Goal: Transaction & Acquisition: Purchase product/service

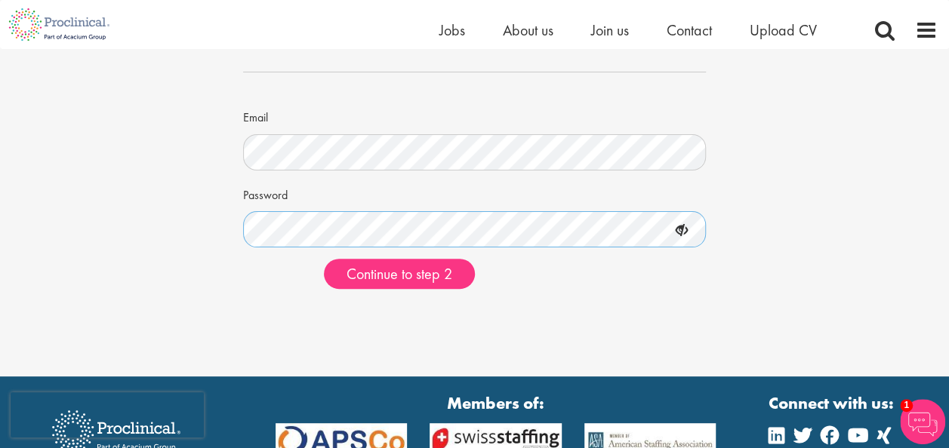
click at [324, 259] on button "Continue to step 2" at bounding box center [399, 274] width 151 height 30
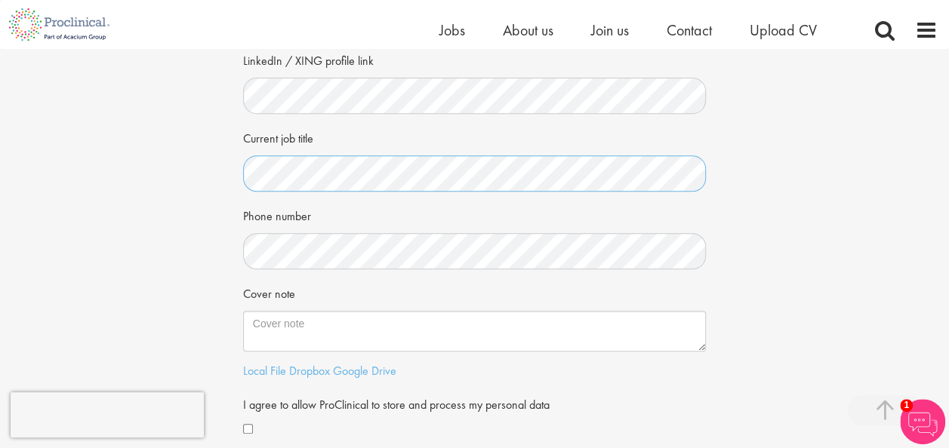
scroll to position [248, 0]
click at [343, 229] on div "Phone number" at bounding box center [474, 235] width 463 height 66
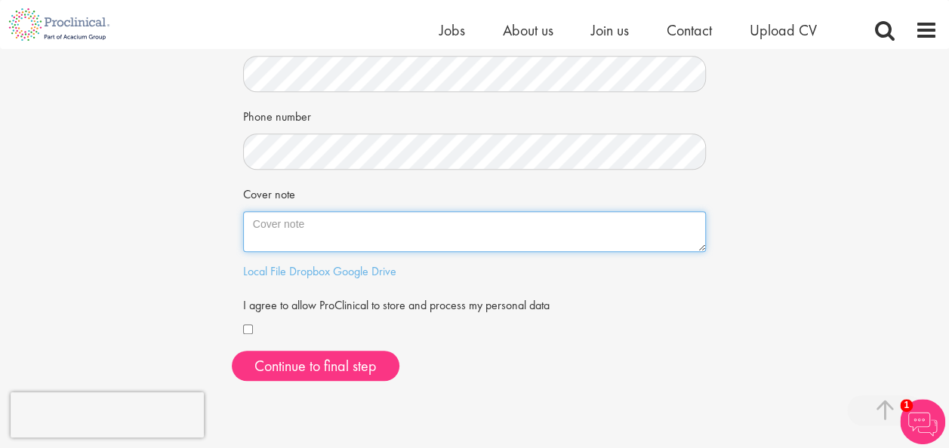
scroll to position [383, 0]
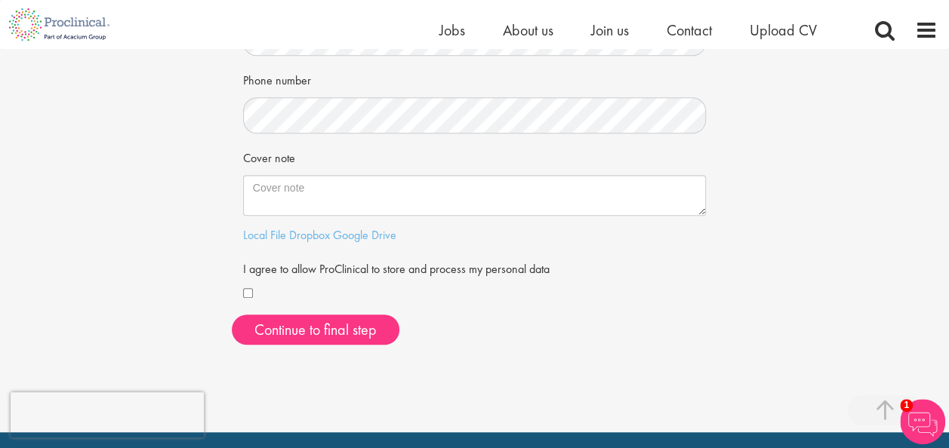
click at [326, 151] on div "Cover note" at bounding box center [474, 180] width 463 height 71
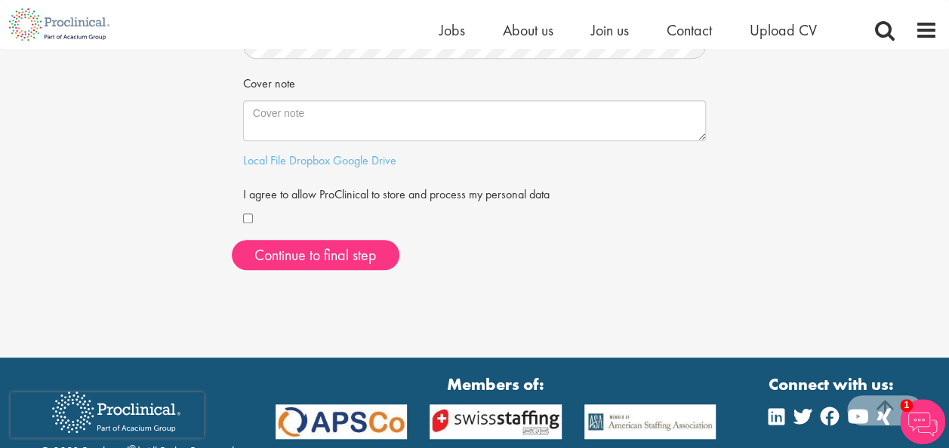
scroll to position [462, 0]
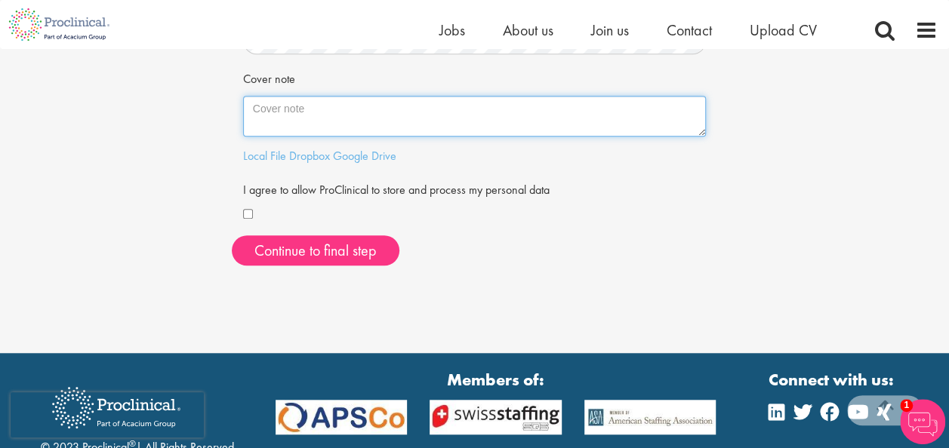
click at [302, 113] on textarea "Cover note" at bounding box center [474, 116] width 463 height 41
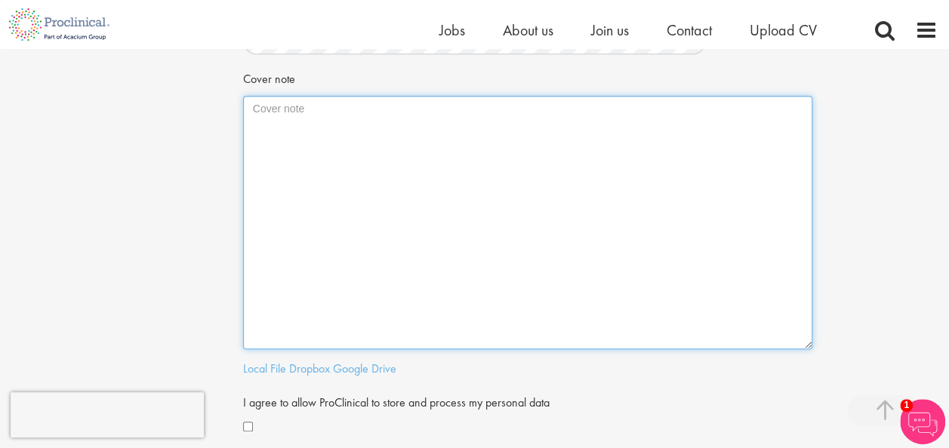
drag, startPoint x: 704, startPoint y: 134, endPoint x: 811, endPoint y: 352, distance: 242.7
click at [811, 349] on textarea "Cover note" at bounding box center [527, 223] width 569 height 254
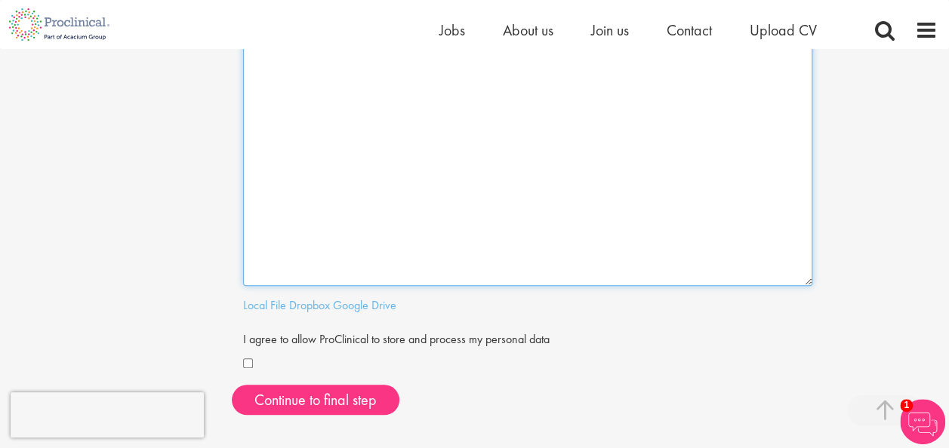
click at [527, 245] on textarea "Cover note" at bounding box center [527, 157] width 569 height 258
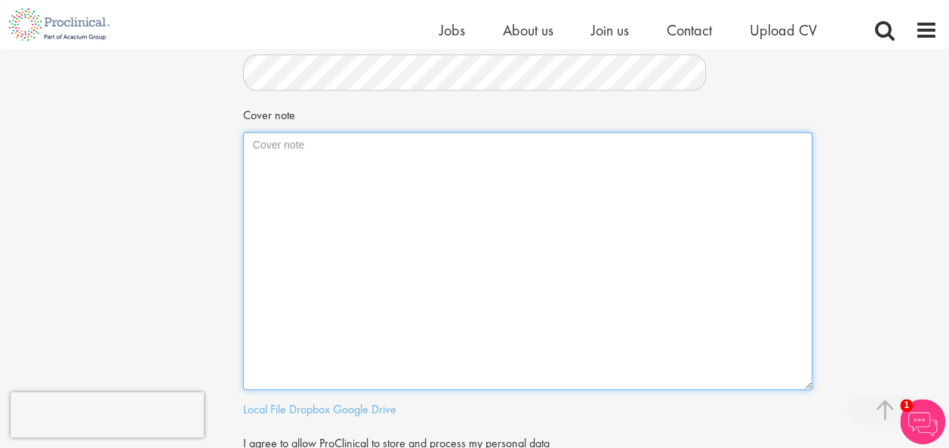
paste textarea "Buongiorno, attualmente sono operatore di produzione in GSK (settore farmaceuti…"
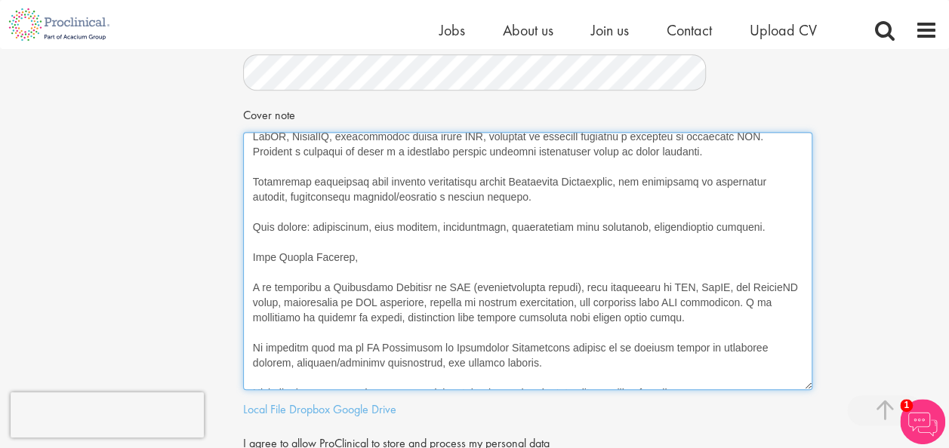
scroll to position [0, 0]
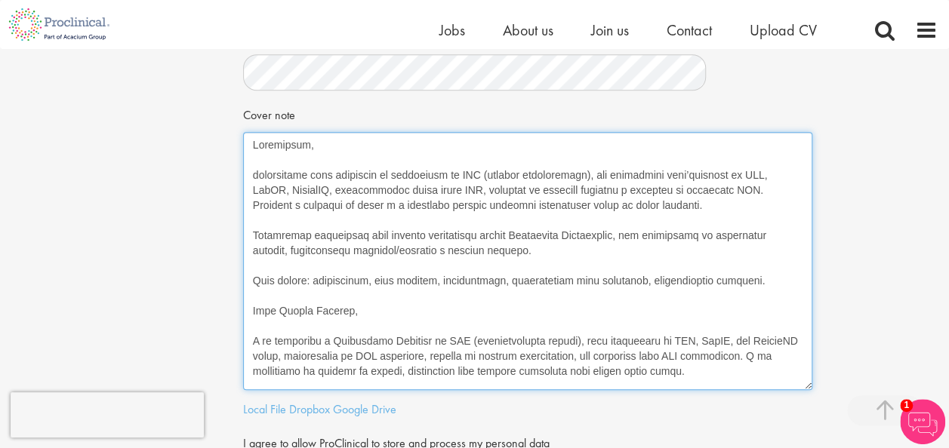
click at [741, 294] on textarea "Cover note" at bounding box center [527, 261] width 569 height 258
click at [718, 277] on textarea "Cover note" at bounding box center [527, 261] width 569 height 258
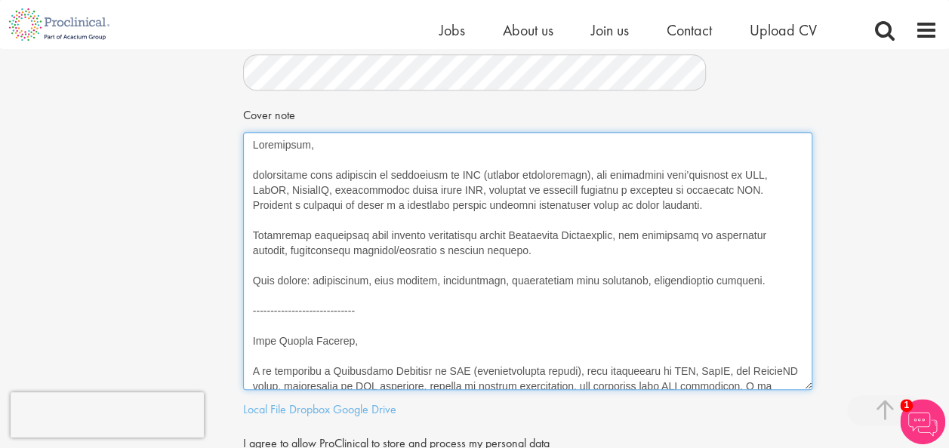
scroll to position [144, 0]
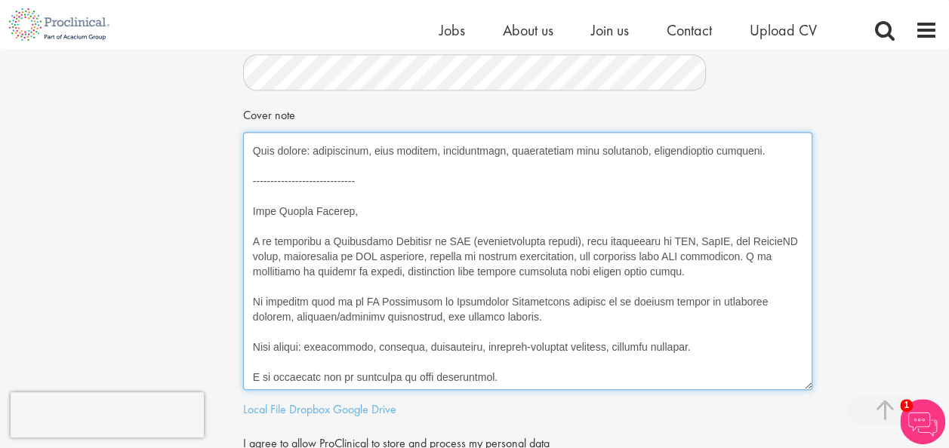
type textarea "Buongiorno, attualmente sono operatore di produzione in GSK (settore farmaceuti…"
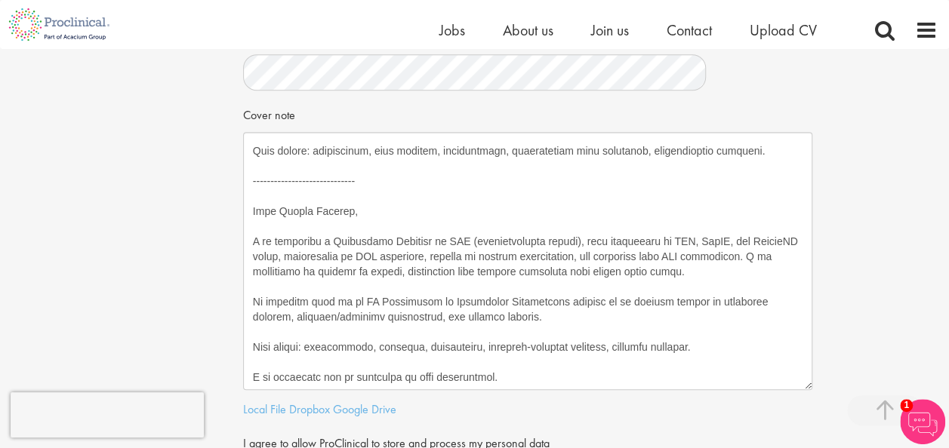
click at [874, 248] on div "Your personal details Please give us a few more details, which will help us fin…" at bounding box center [474, 77] width 971 height 908
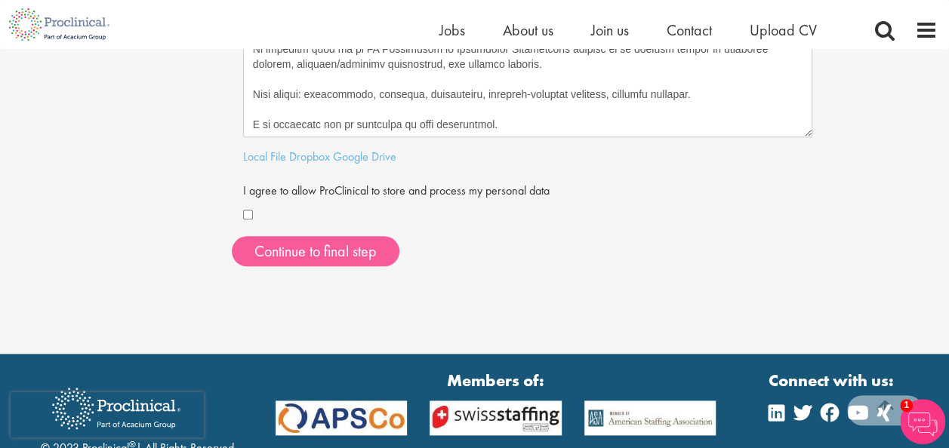
scroll to position [679, 0]
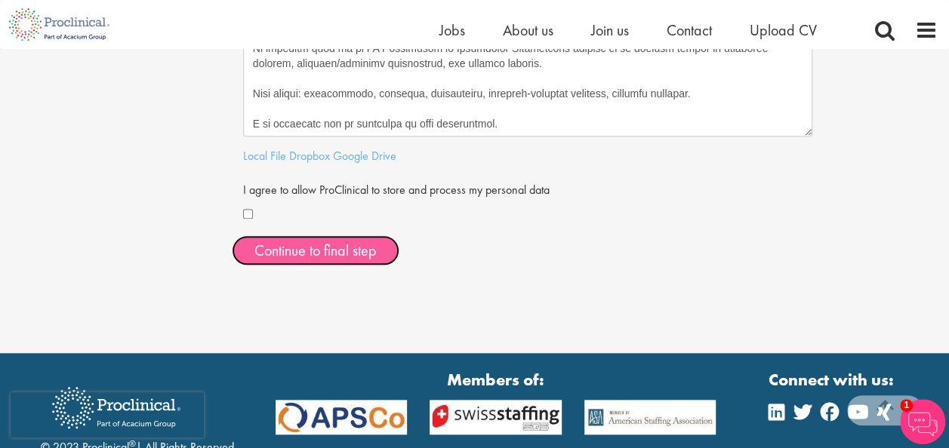
click at [266, 248] on button "Continue to final step" at bounding box center [316, 250] width 168 height 30
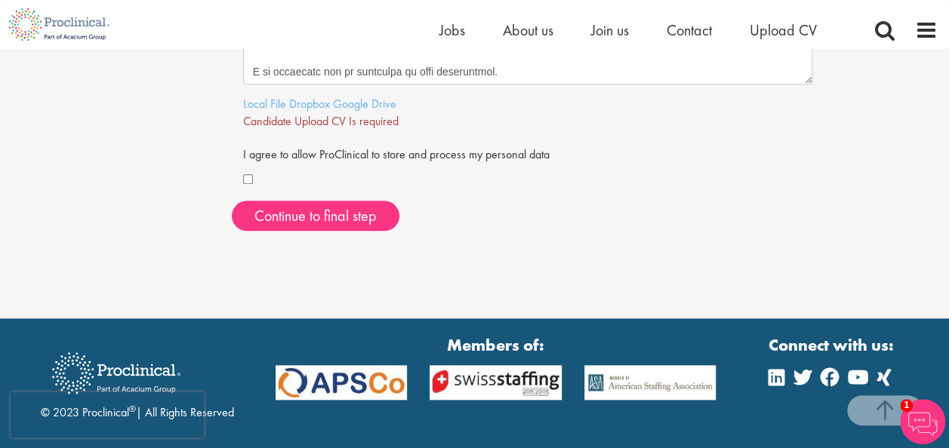
scroll to position [715, 0]
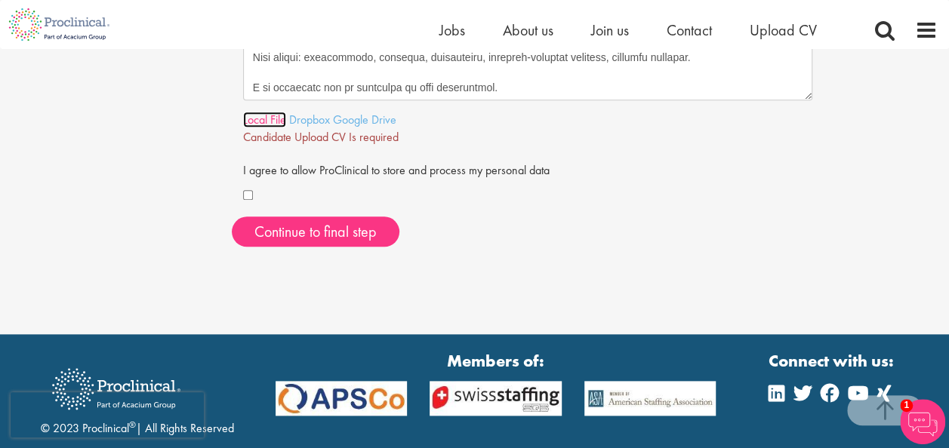
click at [261, 124] on link "Local File" at bounding box center [264, 120] width 43 height 16
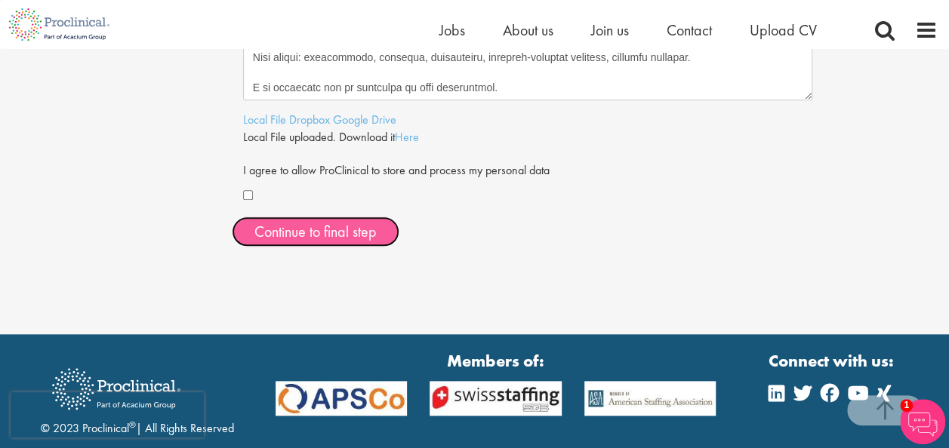
click at [305, 222] on span "Continue to final step" at bounding box center [315, 232] width 122 height 20
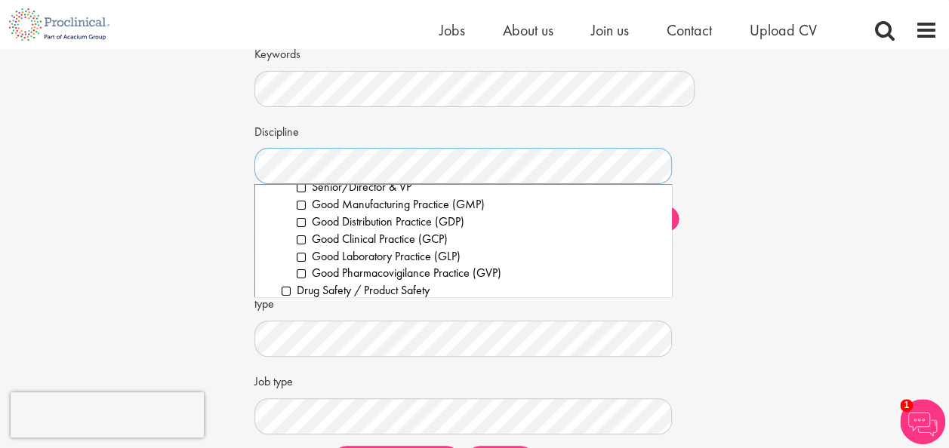
scroll to position [584, 0]
click at [297, 205] on li "Good Manufacturing Practice (GMP)" at bounding box center [479, 203] width 364 height 17
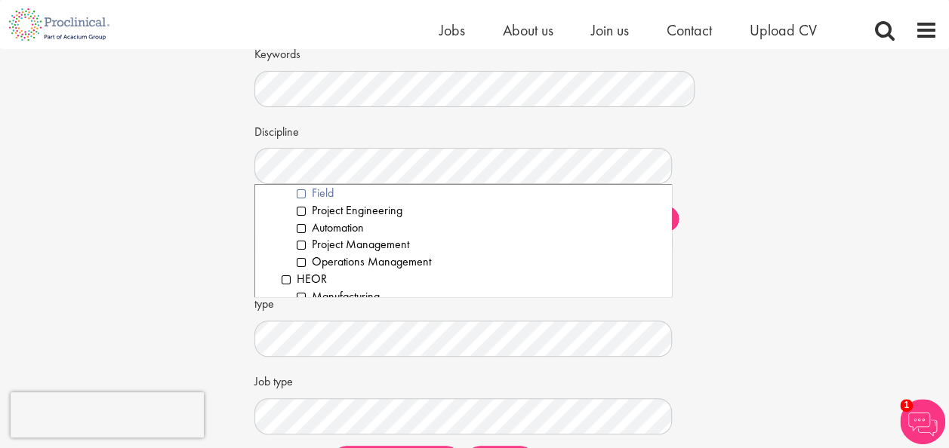
scroll to position [940, 0]
click at [303, 221] on li "Automation" at bounding box center [479, 226] width 364 height 17
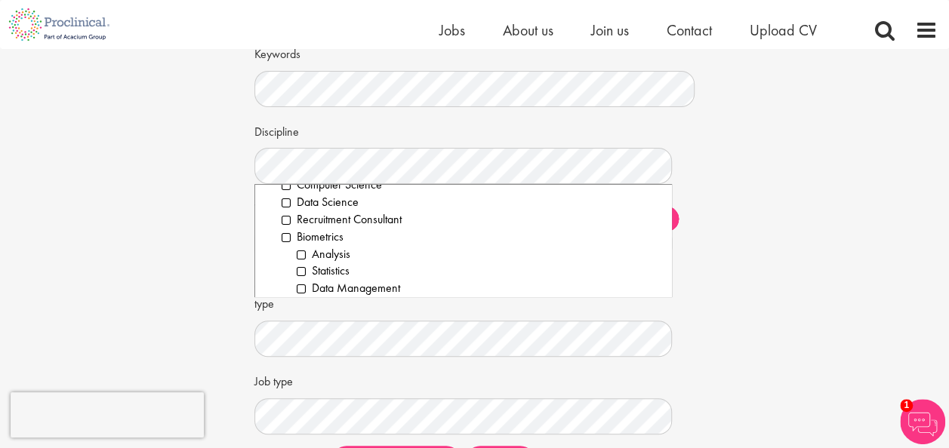
scroll to position [0, 0]
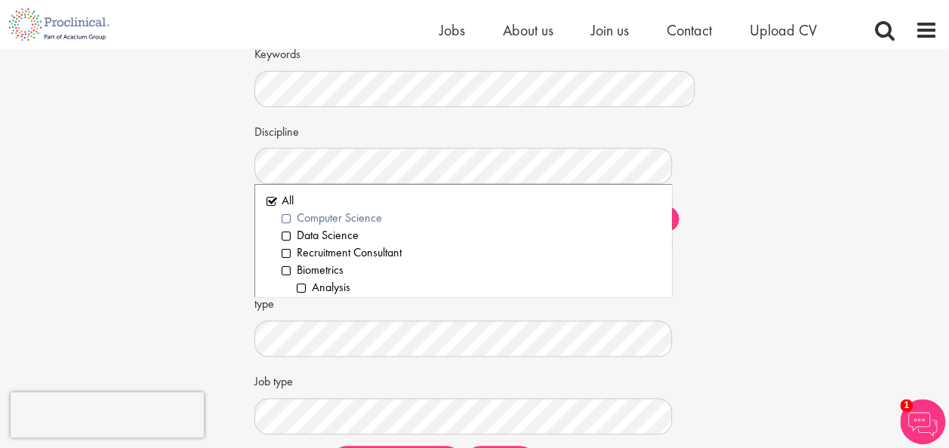
click at [284, 215] on li "Computer Science" at bounding box center [471, 218] width 379 height 17
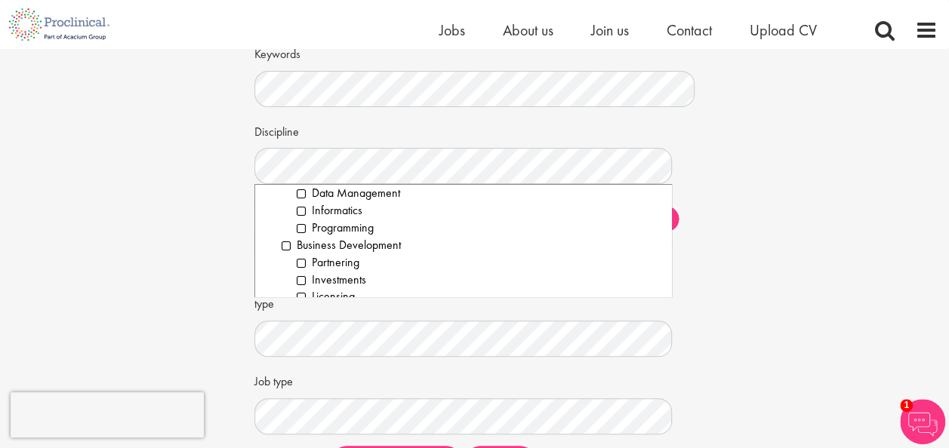
scroll to position [129, 0]
click at [304, 211] on li "Informatics" at bounding box center [479, 210] width 364 height 17
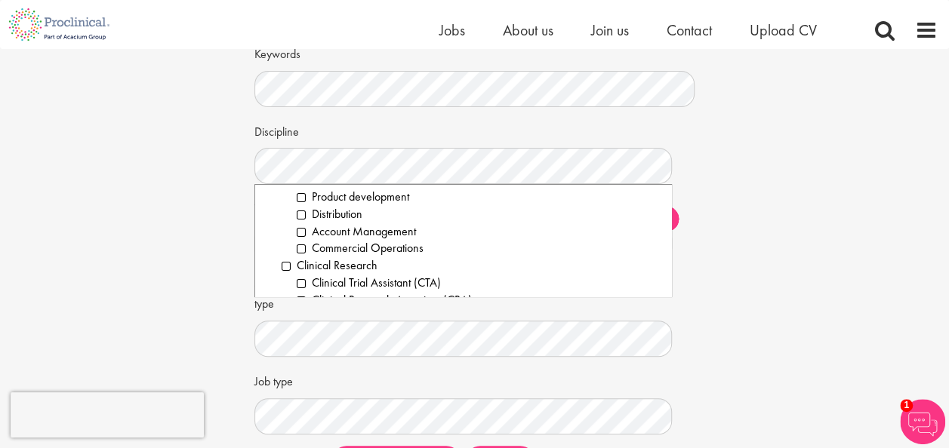
scroll to position [251, 0]
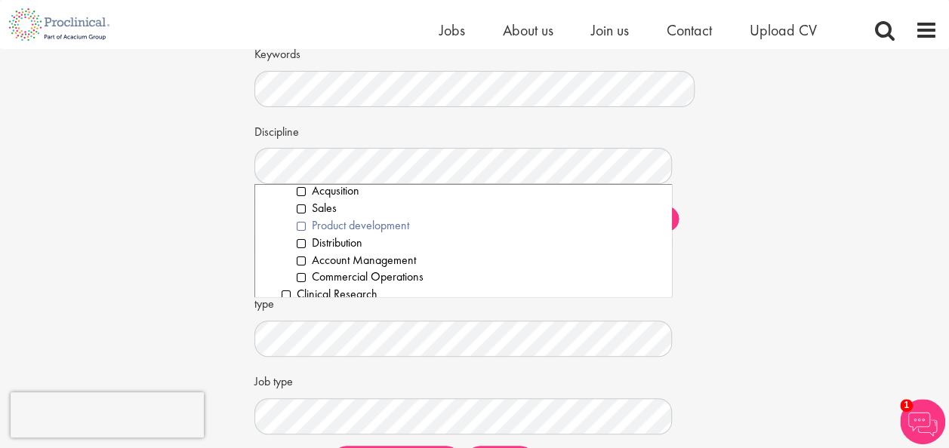
click at [321, 219] on li "Product development" at bounding box center [479, 225] width 364 height 17
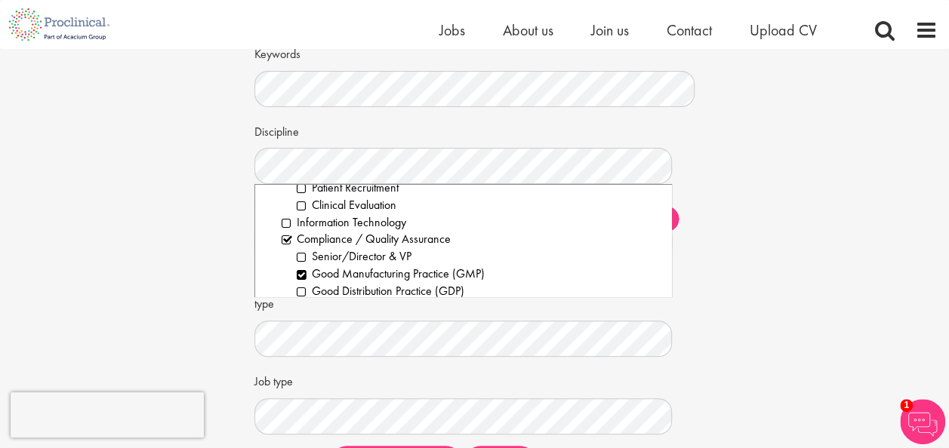
scroll to position [515, 0]
click at [282, 222] on li "Information Technology" at bounding box center [471, 221] width 379 height 17
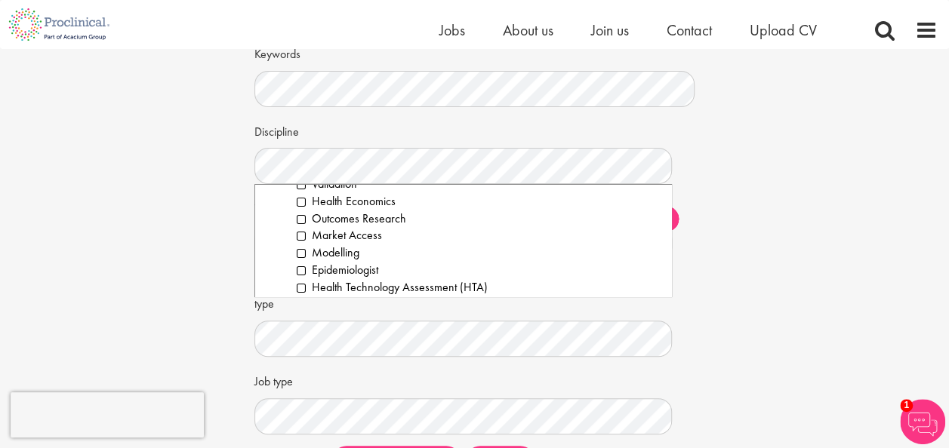
scroll to position [1069, 0]
click at [151, 250] on div "Set up a job alert Tell us what sort of job you are looking for and we will sen…" at bounding box center [474, 219] width 971 height 538
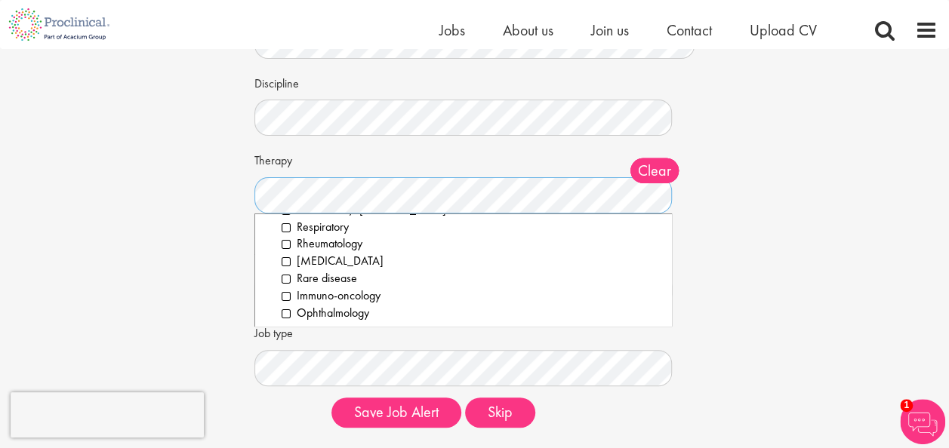
scroll to position [299, 0]
click at [192, 264] on div "Set up a job alert Tell us what sort of job you are looking for and we will sen…" at bounding box center [474, 171] width 971 height 538
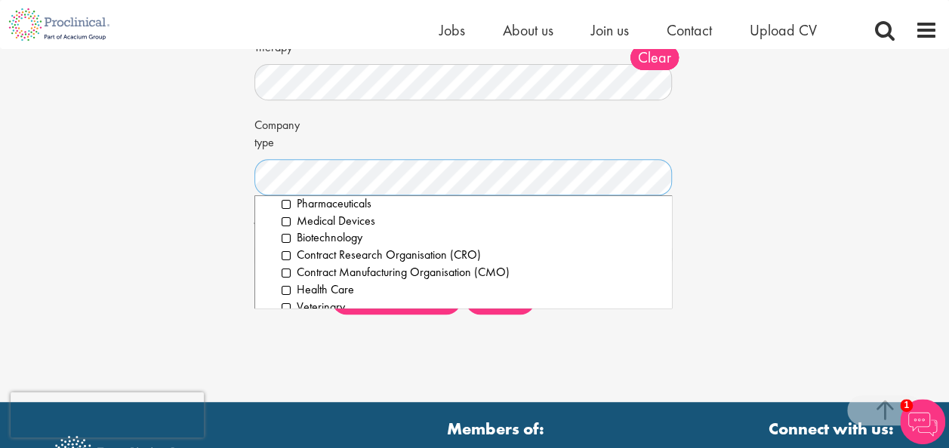
scroll to position [265, 0]
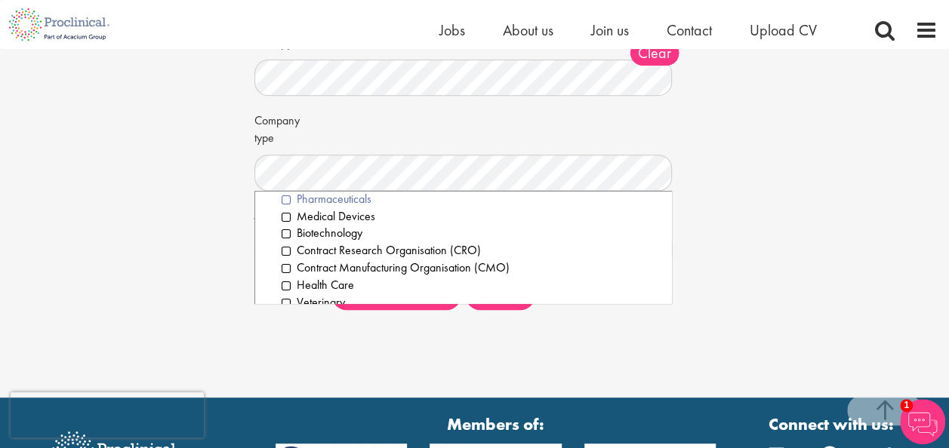
click at [320, 195] on li "Pharmaceuticals" at bounding box center [471, 199] width 379 height 17
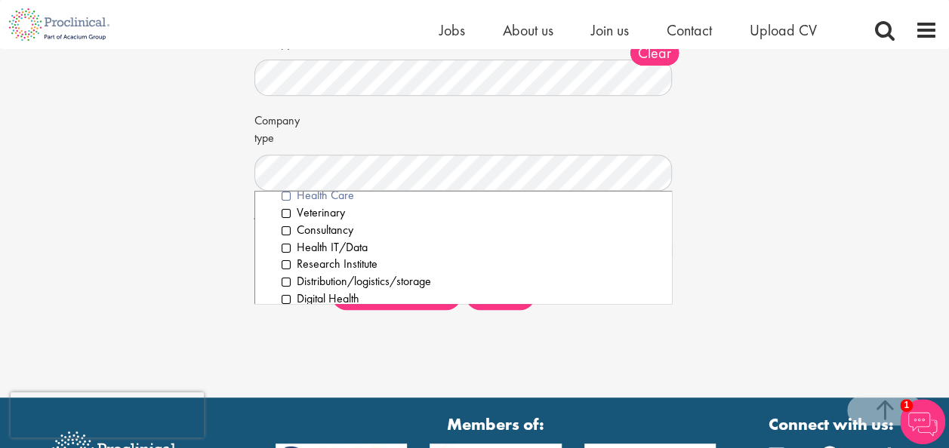
scroll to position [117, 0]
click at [294, 241] on li "Health IT/Data" at bounding box center [471, 246] width 379 height 17
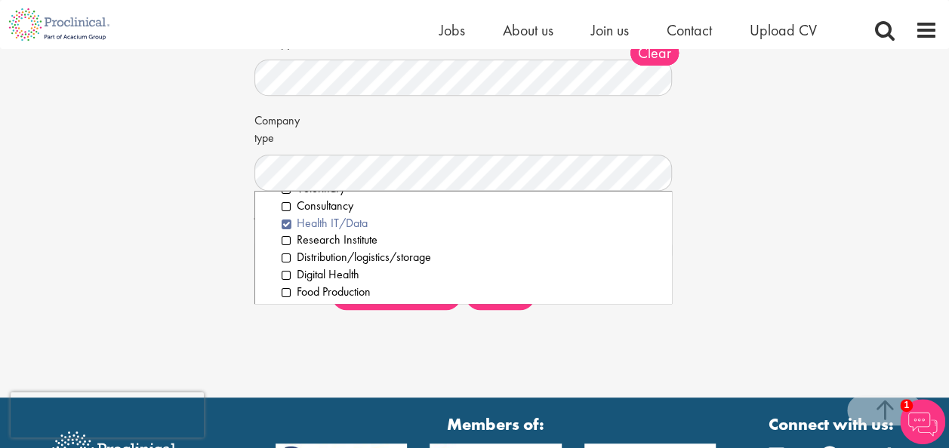
scroll to position [148, 0]
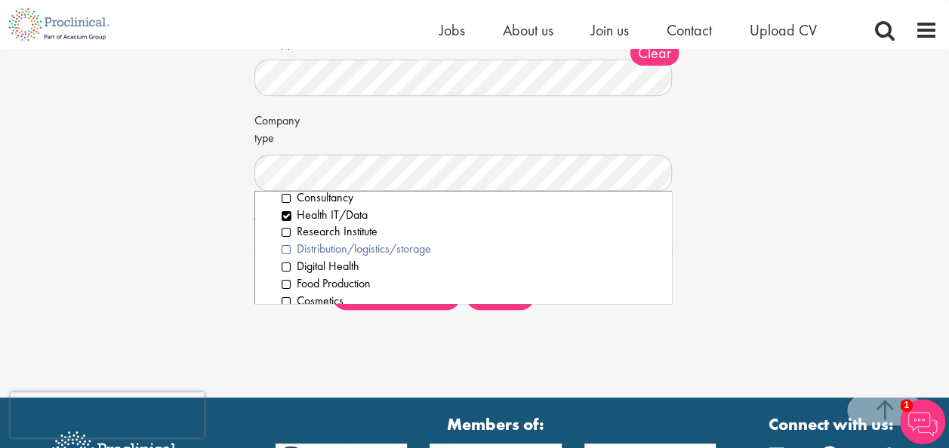
click at [361, 247] on li "Distribution/logistics/storage" at bounding box center [471, 249] width 379 height 17
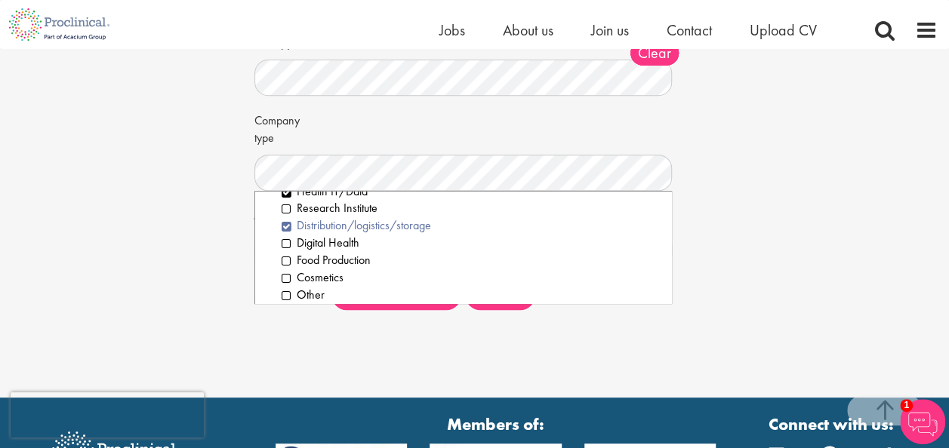
scroll to position [172, 0]
click at [347, 259] on li "Food Production" at bounding box center [471, 259] width 379 height 17
click at [335, 237] on li "Digital Health" at bounding box center [471, 242] width 379 height 17
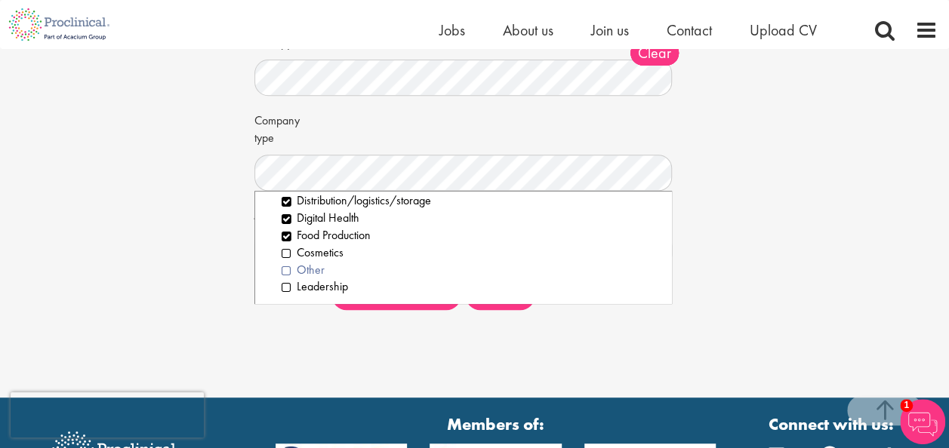
click at [306, 263] on li "Other" at bounding box center [471, 270] width 379 height 17
click at [318, 250] on li "Cosmetics" at bounding box center [471, 253] width 379 height 17
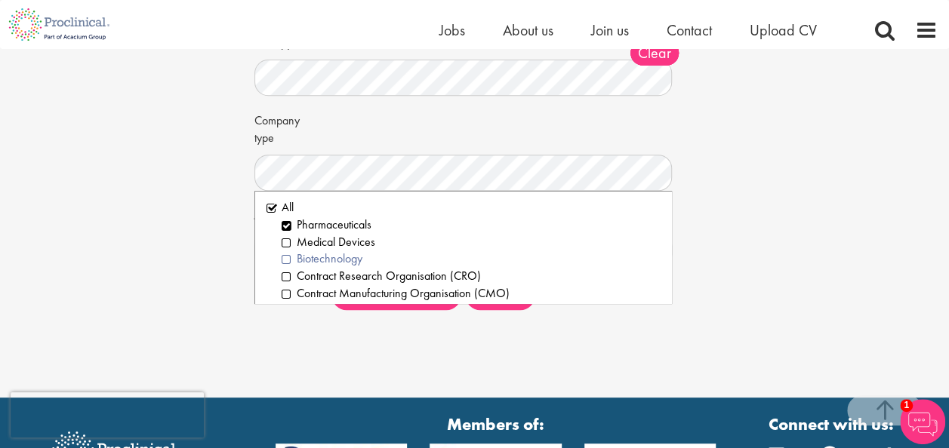
click at [337, 254] on li "Biotechnology" at bounding box center [471, 259] width 379 height 17
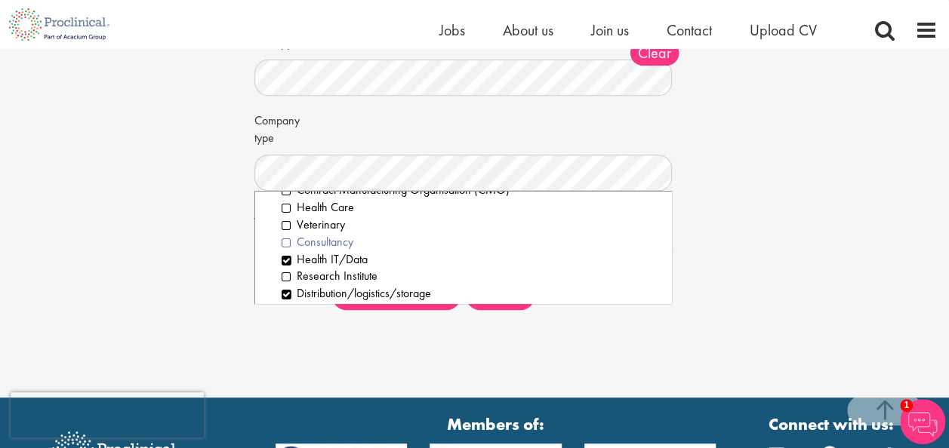
scroll to position [110, 0]
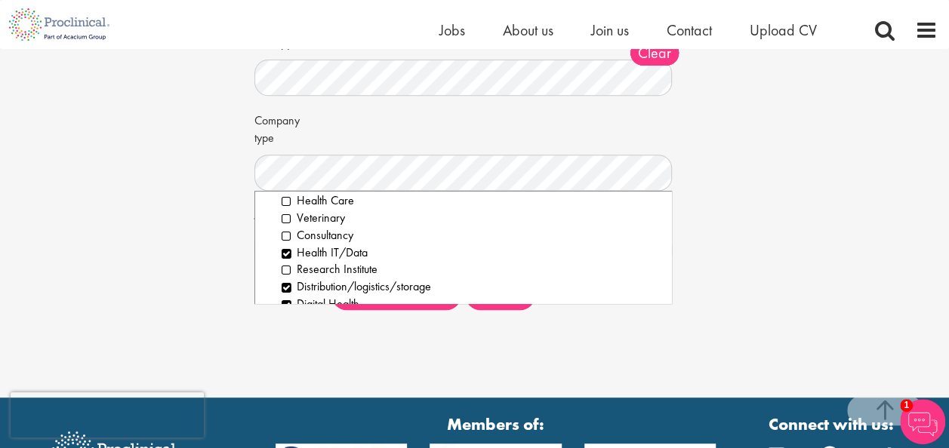
click at [224, 244] on div "Set up a job alert Tell us what sort of job you are looking for and we will sen…" at bounding box center [474, 53] width 971 height 538
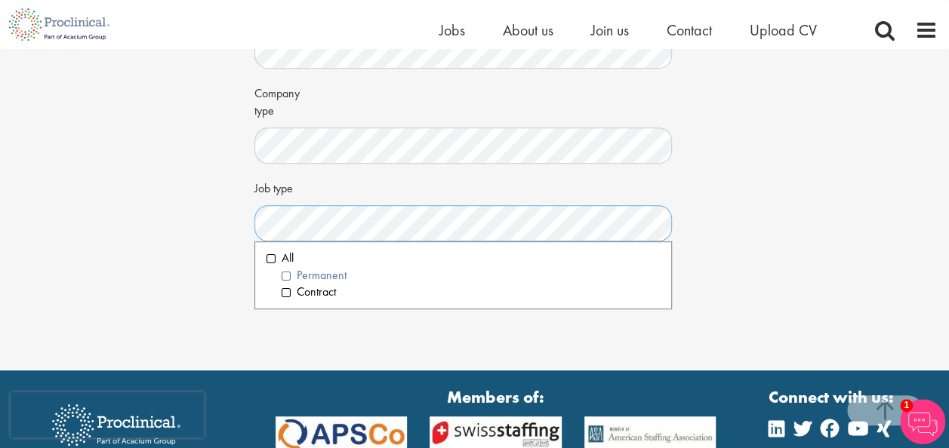
scroll to position [297, 0]
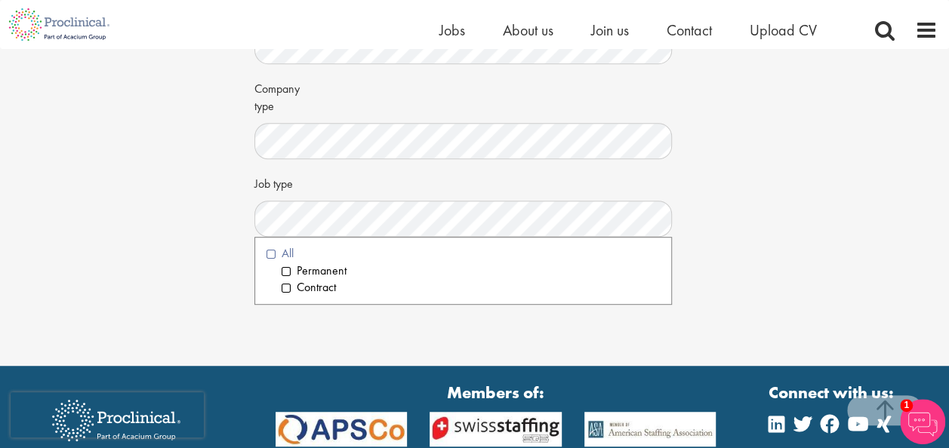
click at [272, 257] on li "All" at bounding box center [463, 253] width 394 height 17
click at [225, 243] on div "Set up a job alert Tell us what sort of job you are looking for and we will sen…" at bounding box center [474, 21] width 971 height 538
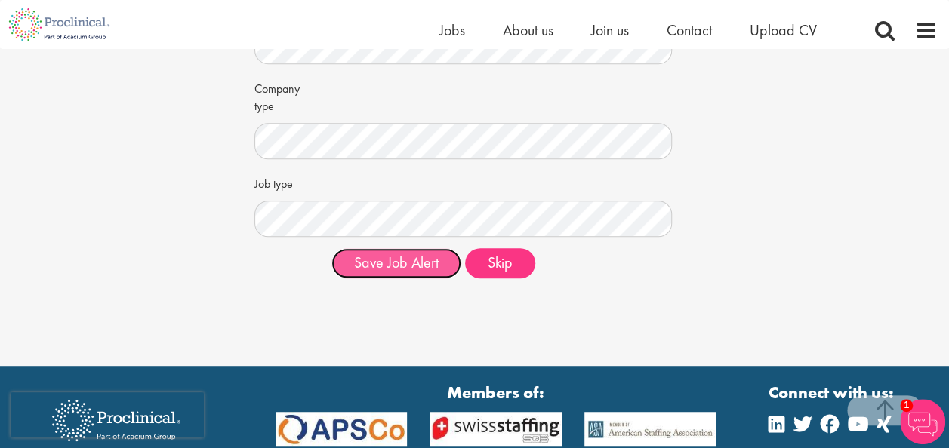
click at [435, 267] on button "Save Job Alert" at bounding box center [396, 263] width 130 height 30
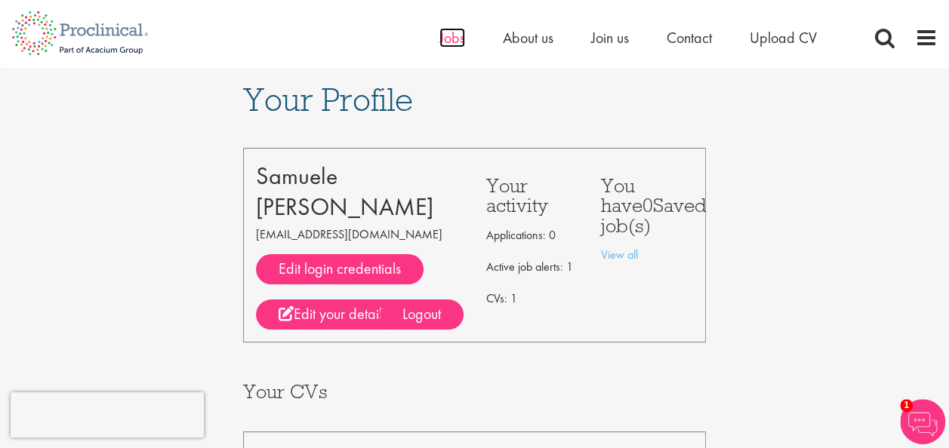
click at [441, 42] on span "Jobs" at bounding box center [452, 38] width 26 height 20
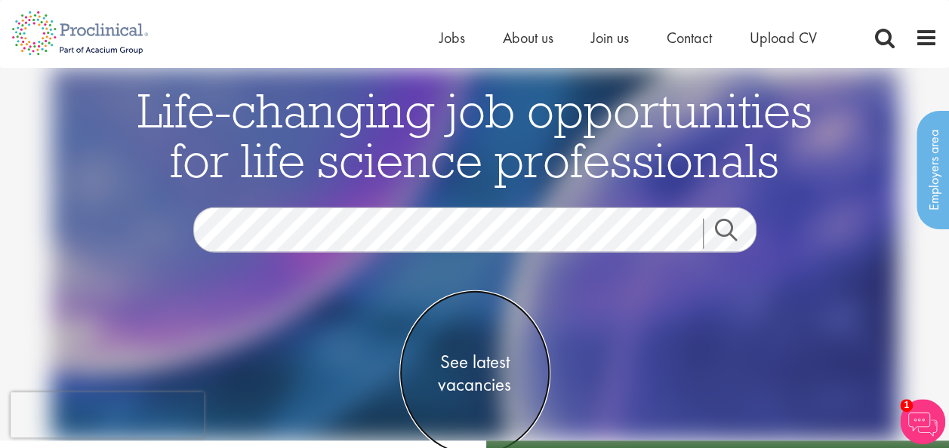
click at [478, 352] on span "See latest vacancies" at bounding box center [474, 372] width 151 height 45
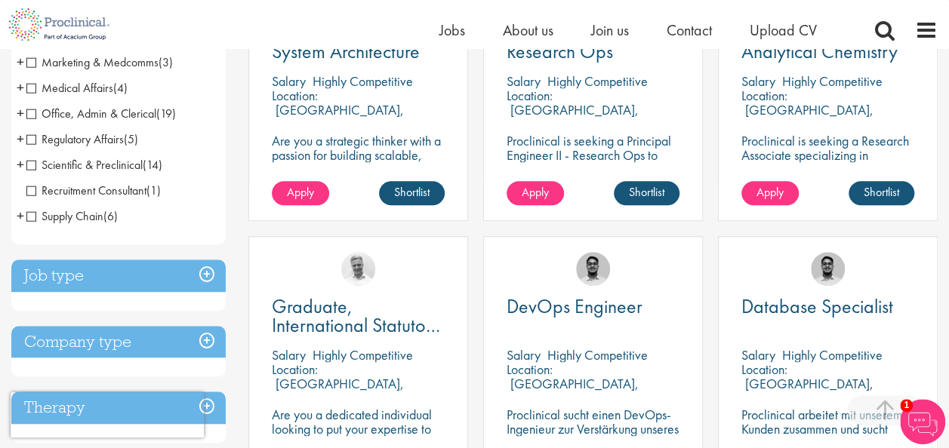
scroll to position [595, 0]
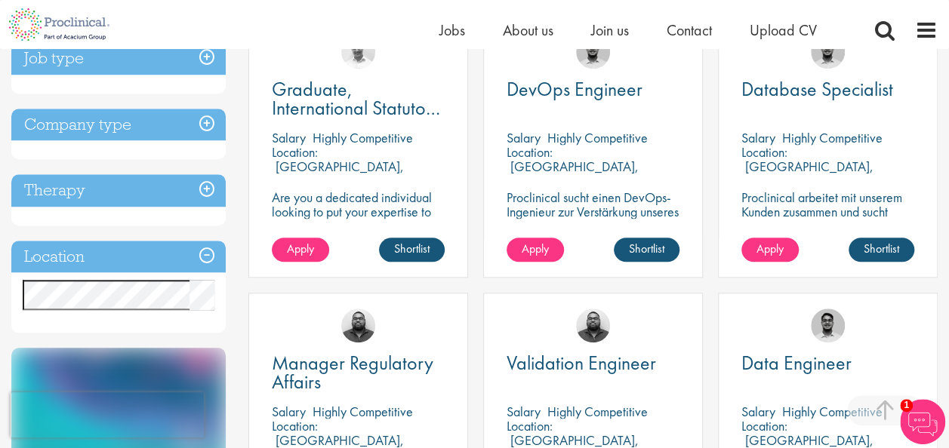
click at [207, 63] on h3 "Job type" at bounding box center [118, 58] width 214 height 32
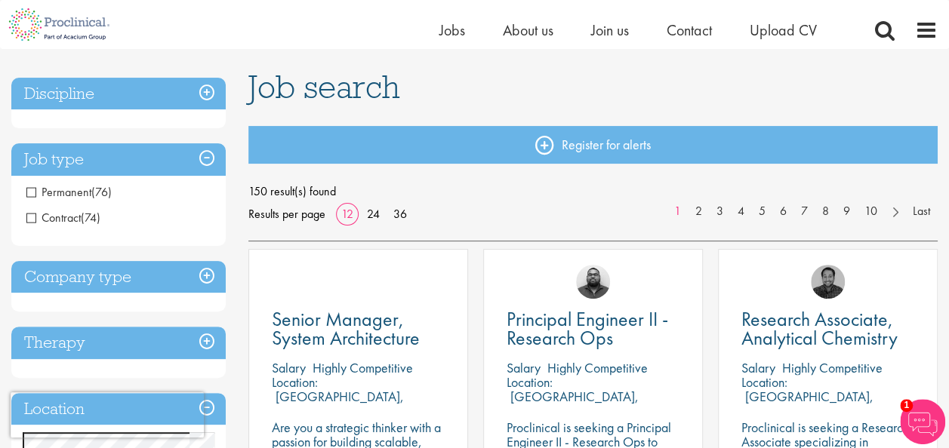
scroll to position [92, 0]
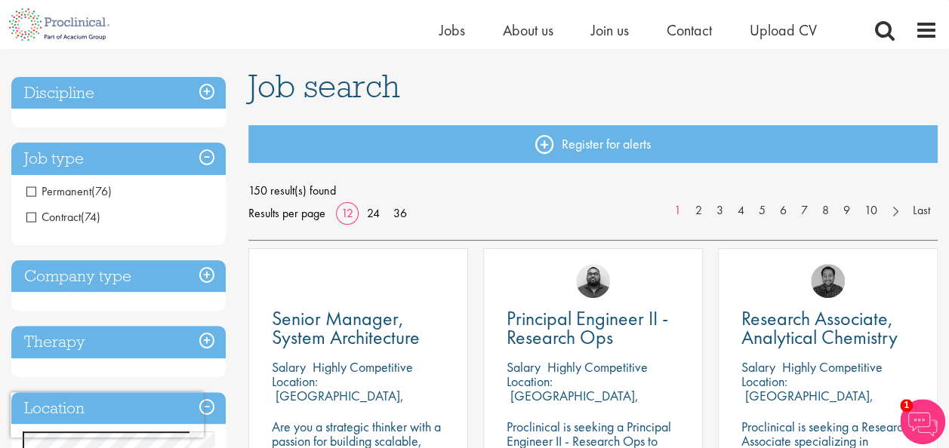
click at [205, 159] on h3 "Job type" at bounding box center [118, 159] width 214 height 32
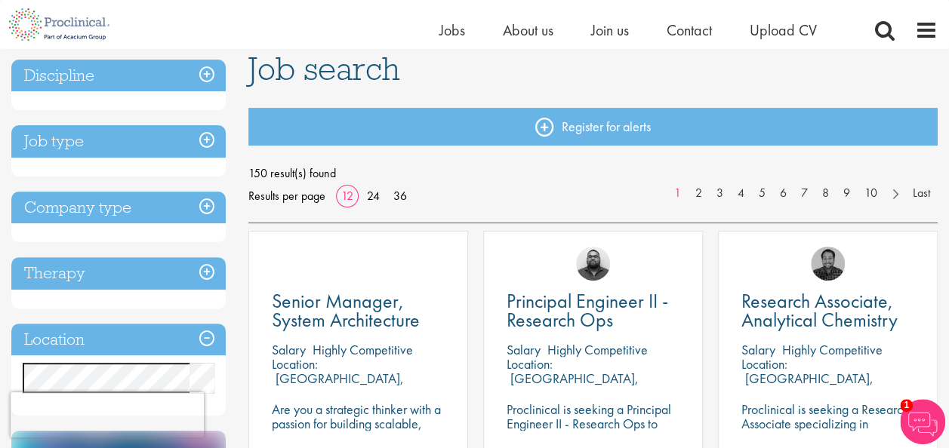
scroll to position [183, 0]
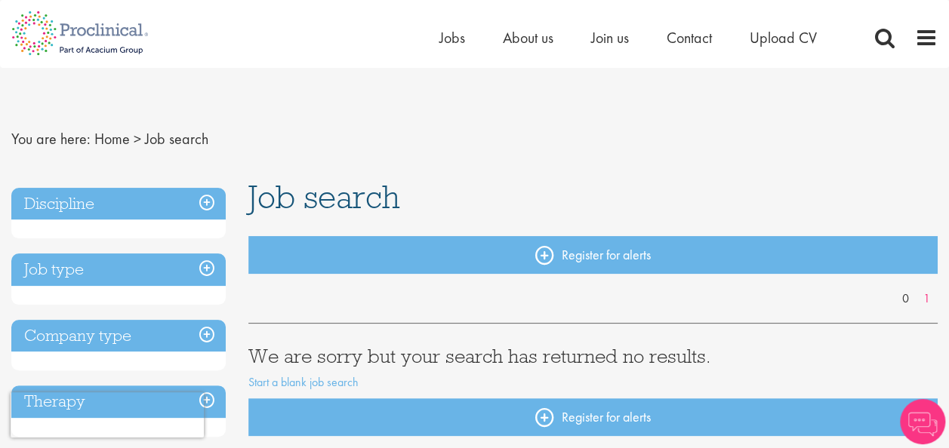
scroll to position [154, 0]
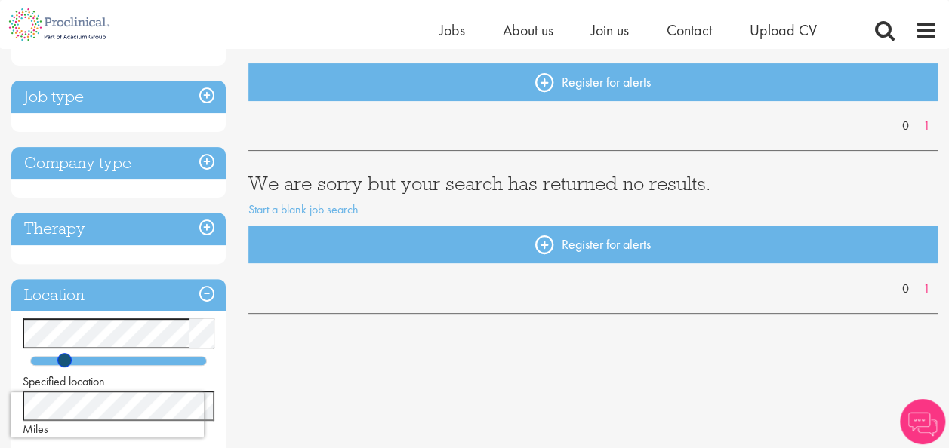
click at [183, 346] on div "Specified location Miles" at bounding box center [118, 377] width 214 height 119
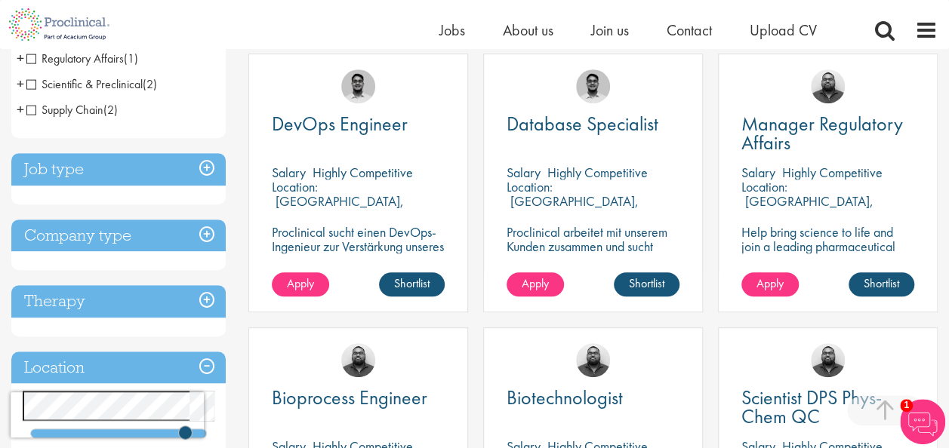
scroll to position [265, 0]
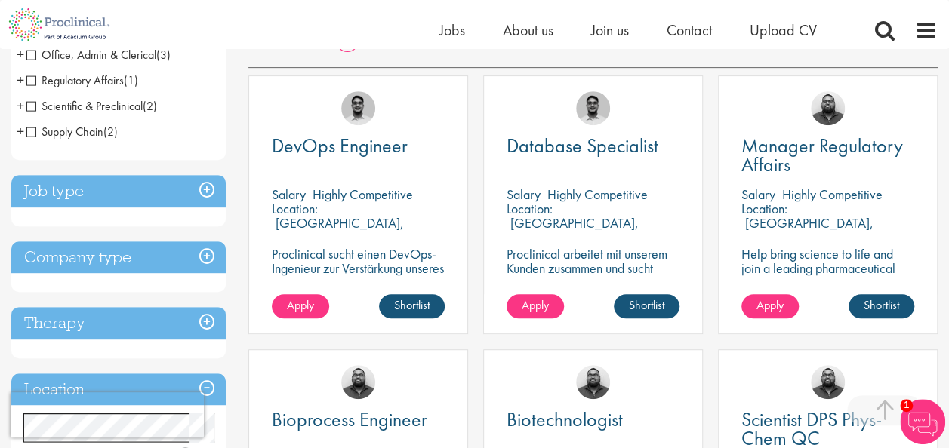
click at [474, 300] on div "DevOps Engineer [GEOGRAPHIC_DATA] Highly Competitive Location: [GEOGRAPHIC_DATA…" at bounding box center [358, 212] width 235 height 274
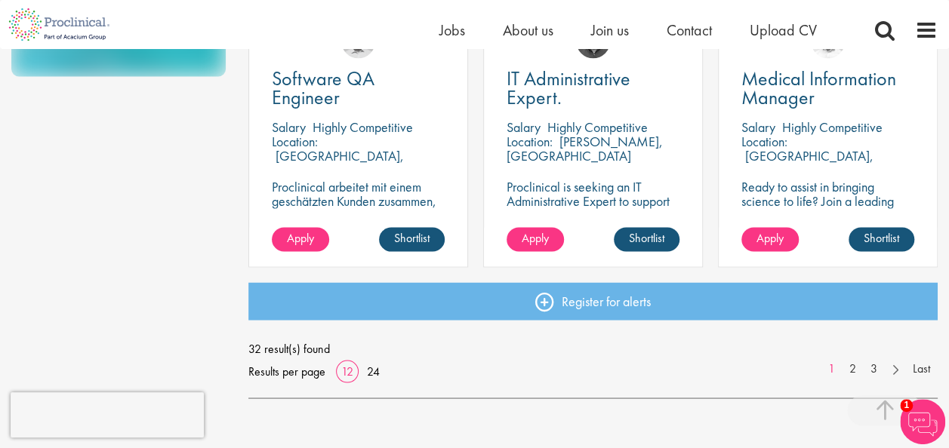
scroll to position [1155, 0]
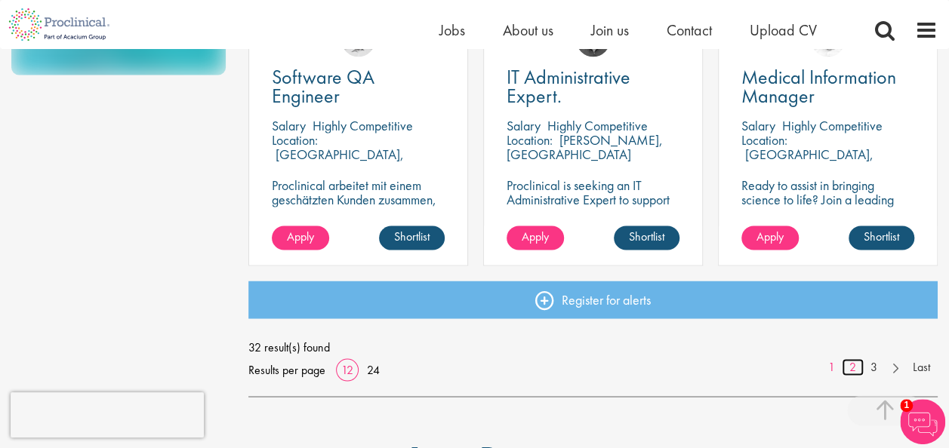
click at [845, 370] on link "2" at bounding box center [852, 366] width 22 height 17
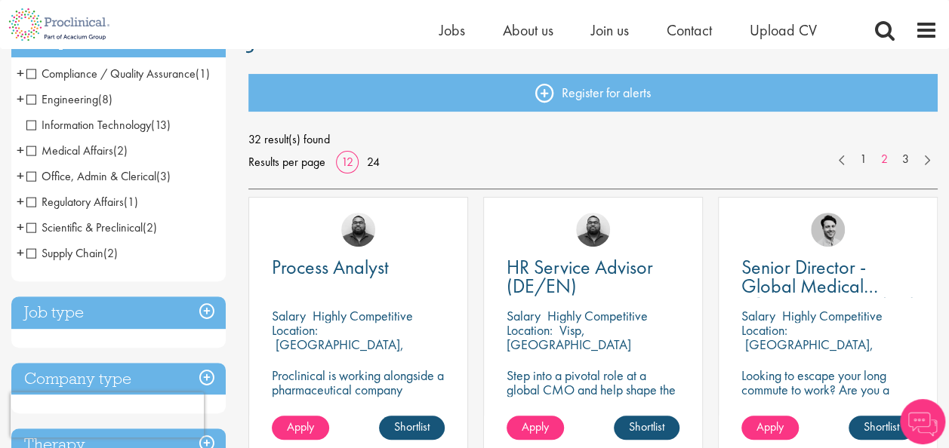
scroll to position [178, 0]
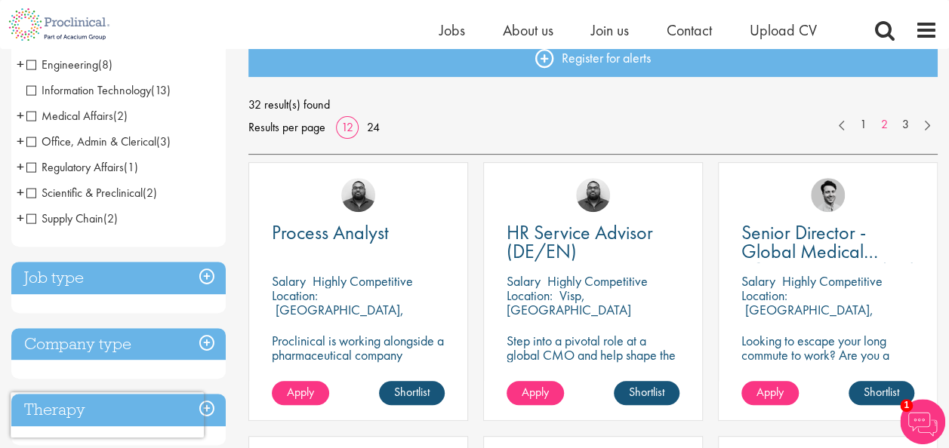
click at [706, 239] on div "HR Service Advisor (DE/EN) [GEOGRAPHIC_DATA] Highly Competitive Location: Visp,…" at bounding box center [592, 299] width 235 height 274
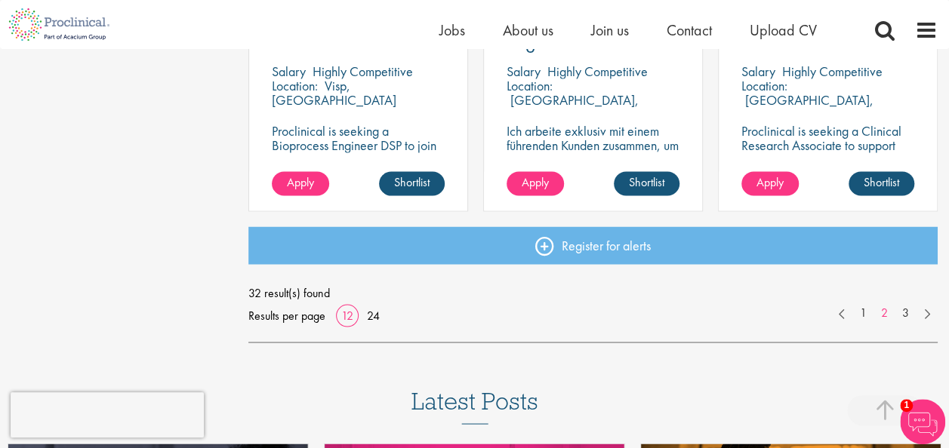
scroll to position [1211, 0]
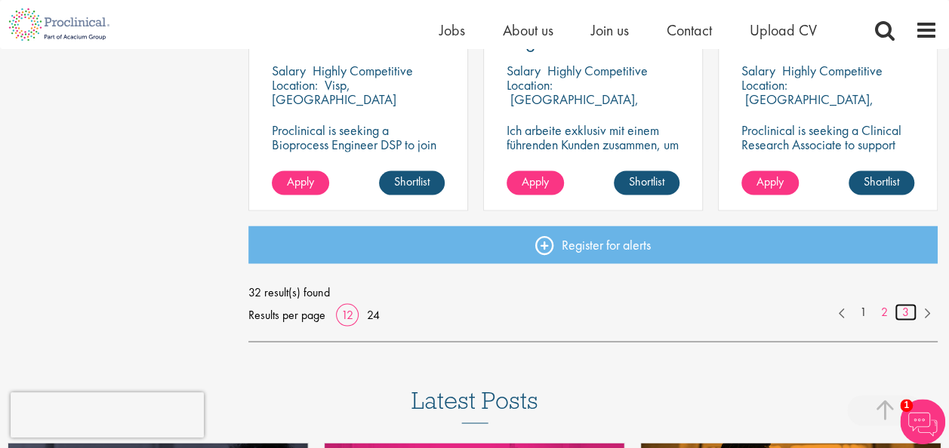
click at [903, 309] on link "3" at bounding box center [905, 311] width 22 height 17
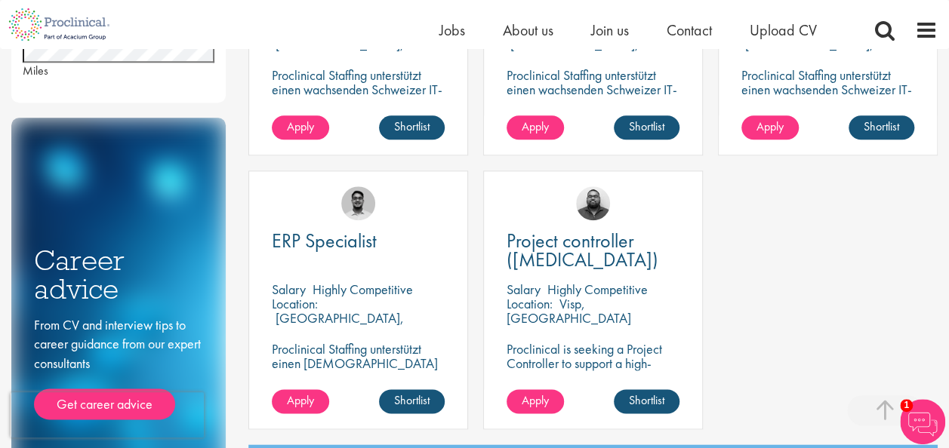
scroll to position [718, 0]
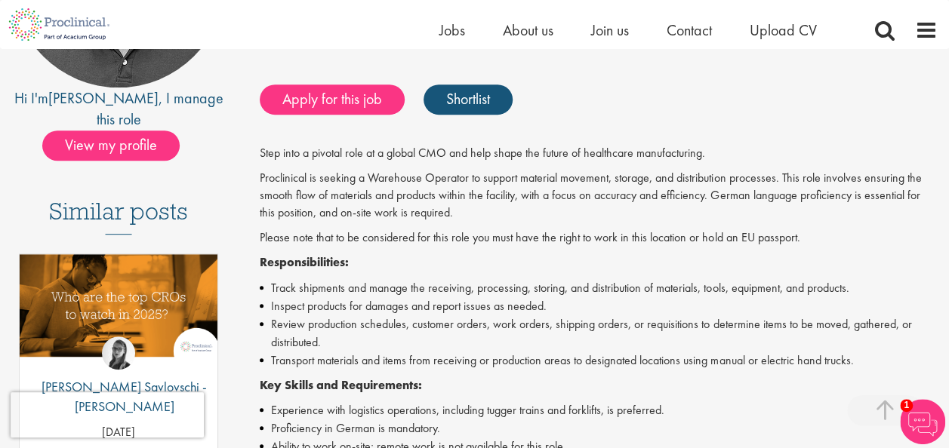
scroll to position [294, 0]
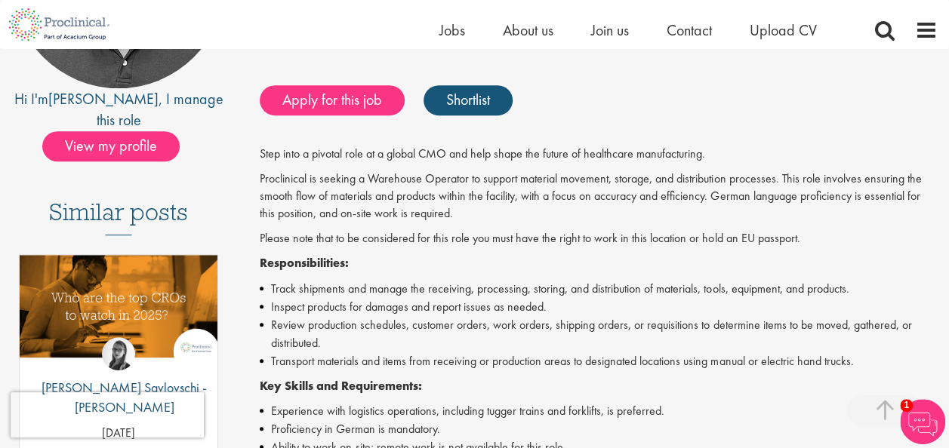
drag, startPoint x: 797, startPoint y: 0, endPoint x: 740, endPoint y: 133, distance: 144.7
click at [740, 133] on div "Warehouse Operator Salary: Highly Competitive Job type: Contract Discipline: Pr…" at bounding box center [593, 365] width 712 height 981
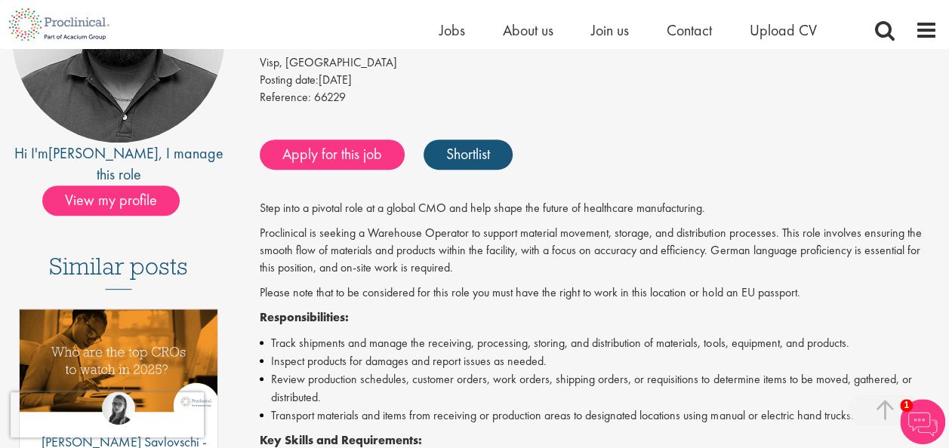
scroll to position [238, 0]
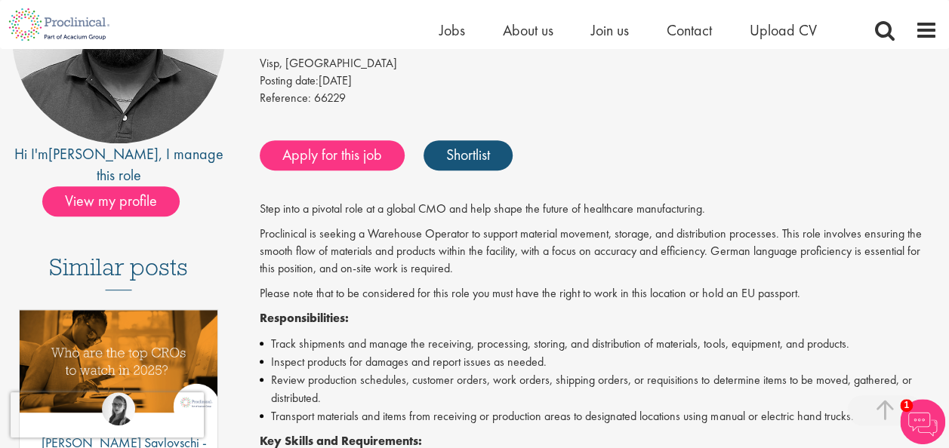
click at [930, 419] on img at bounding box center [922, 421] width 45 height 45
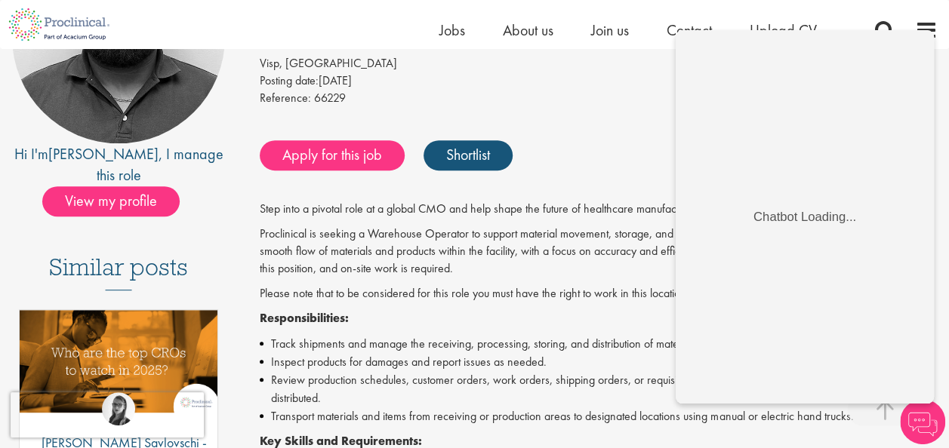
click at [604, 138] on div "Apply for this job Shortlist" at bounding box center [597, 155] width 682 height 45
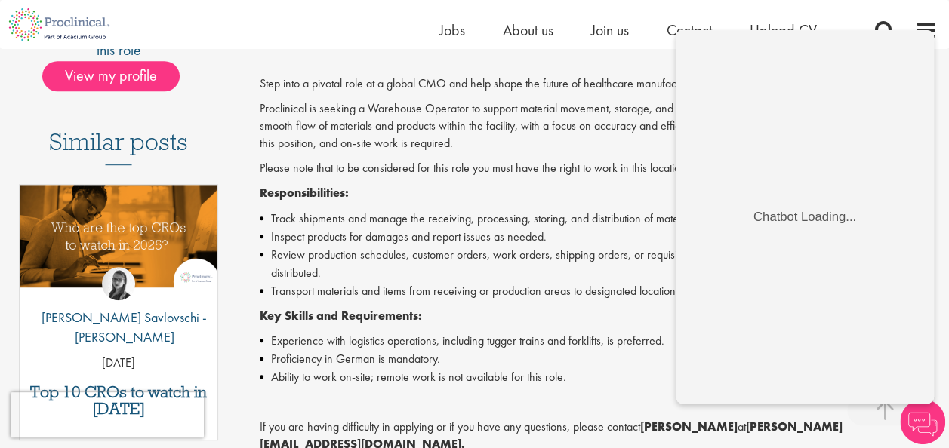
scroll to position [376, 0]
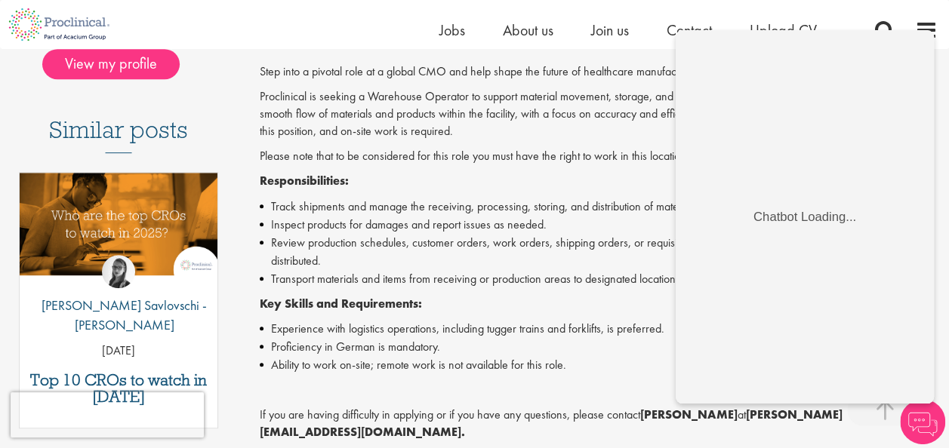
click at [551, 162] on p "Please note that to be considered for this role you must have the right to work…" at bounding box center [599, 156] width 678 height 17
drag, startPoint x: 551, startPoint y: 162, endPoint x: 575, endPoint y: 231, distance: 73.5
click at [575, 231] on li "Inspect products for damages and report issues as needed." at bounding box center [599, 225] width 678 height 18
click at [561, 174] on p "Responsibilities:" at bounding box center [599, 181] width 678 height 17
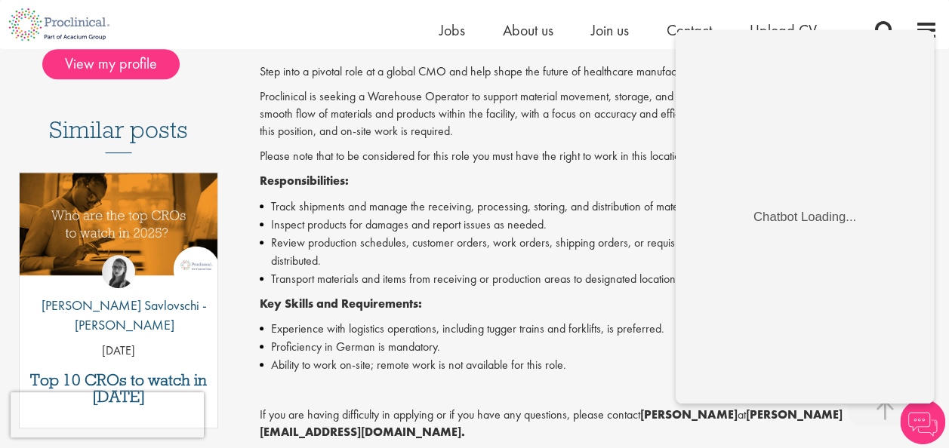
click at [548, 194] on div "Step into a pivotal role at a global CMO and help shape the future of healthcar…" at bounding box center [599, 315] width 678 height 504
